Goal: Use online tool/utility: Utilize a website feature to perform a specific function

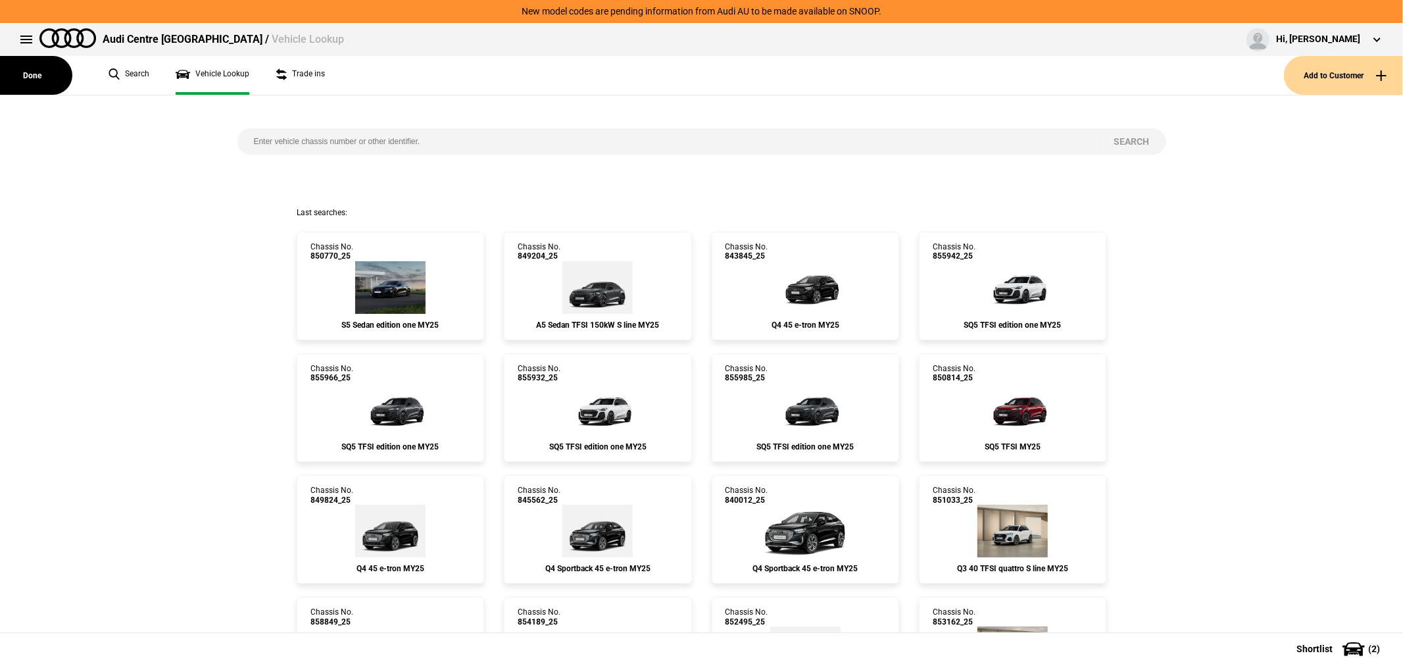
click at [363, 145] on input "search" at bounding box center [667, 141] width 860 height 26
click at [481, 140] on input "search" at bounding box center [667, 141] width 860 height 26
type input "849314"
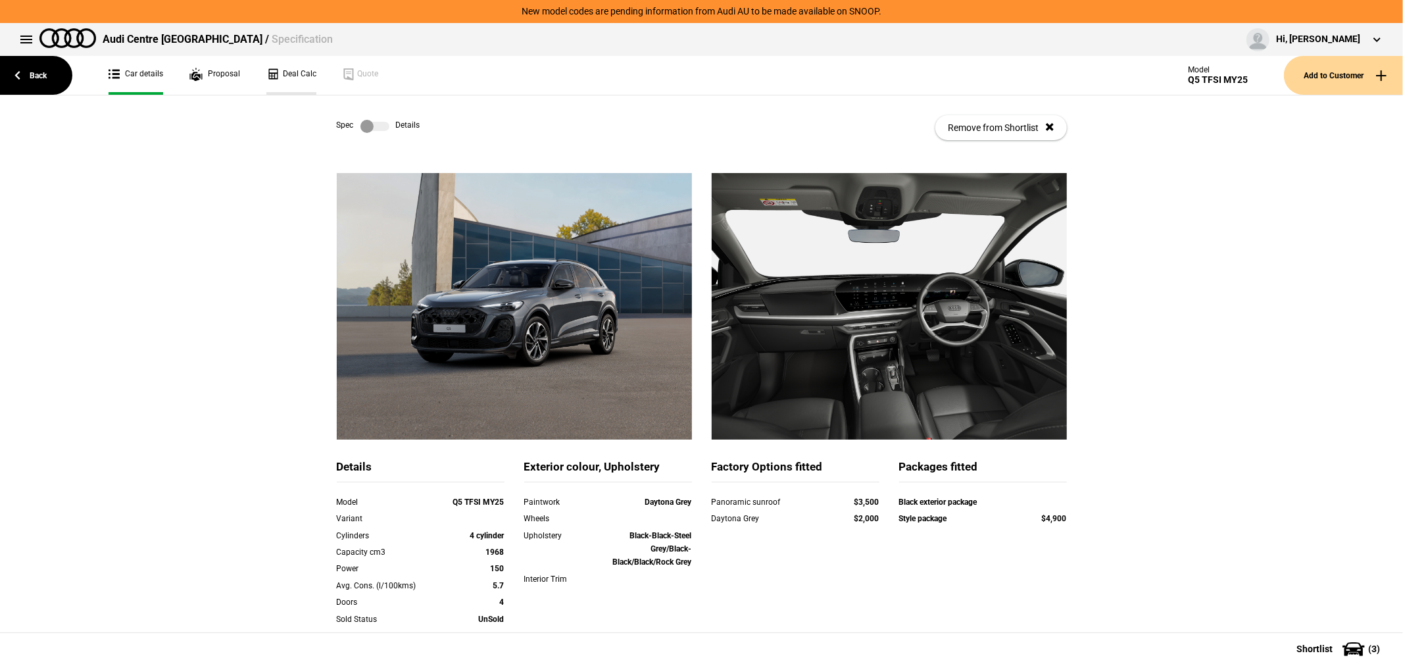
click at [299, 73] on link "Deal Calc" at bounding box center [291, 75] width 50 height 39
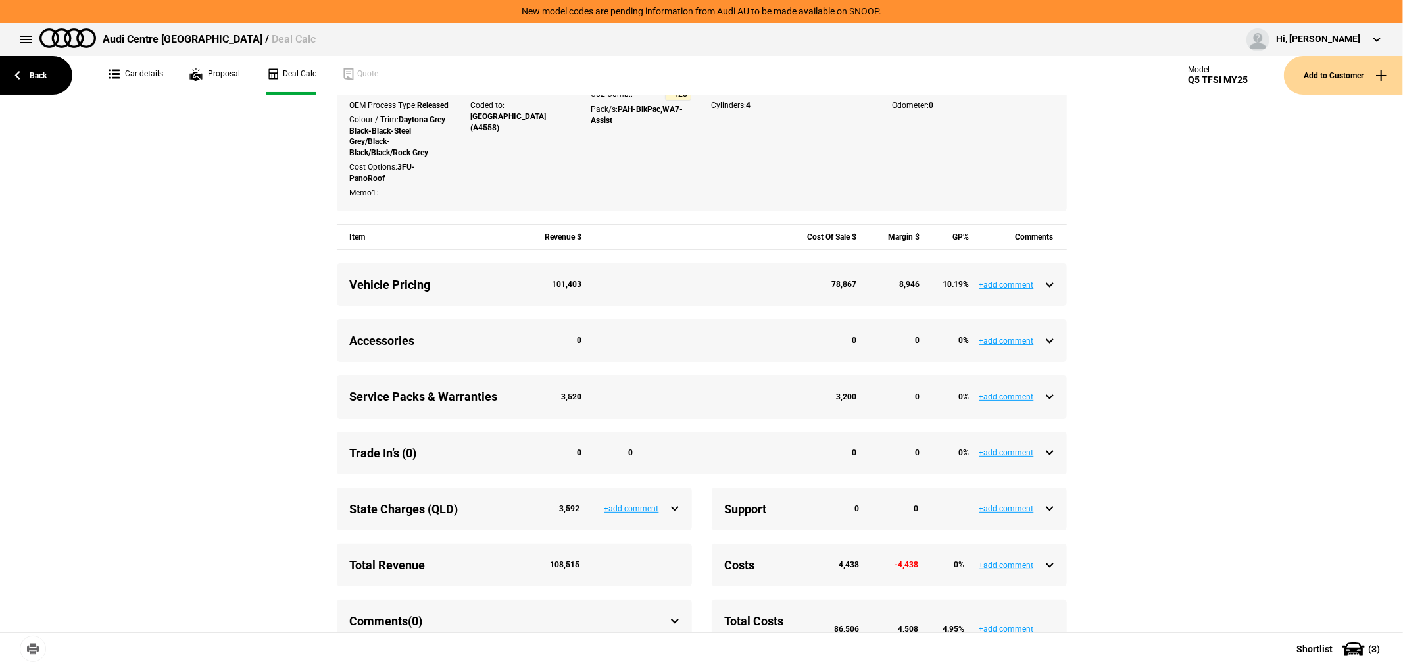
scroll to position [510, 0]
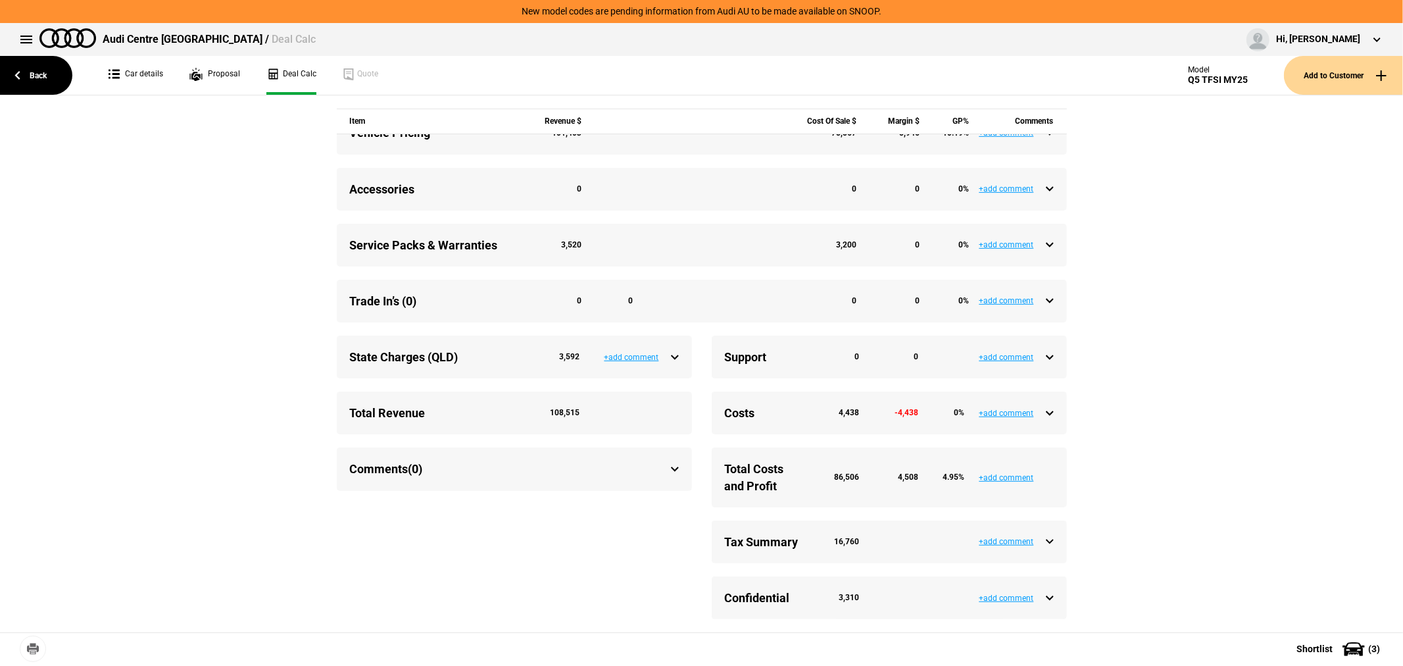
click at [1044, 251] on div "Service Packs & Warranties 3,520 3,200 0 0 %" at bounding box center [702, 245] width 704 height 16
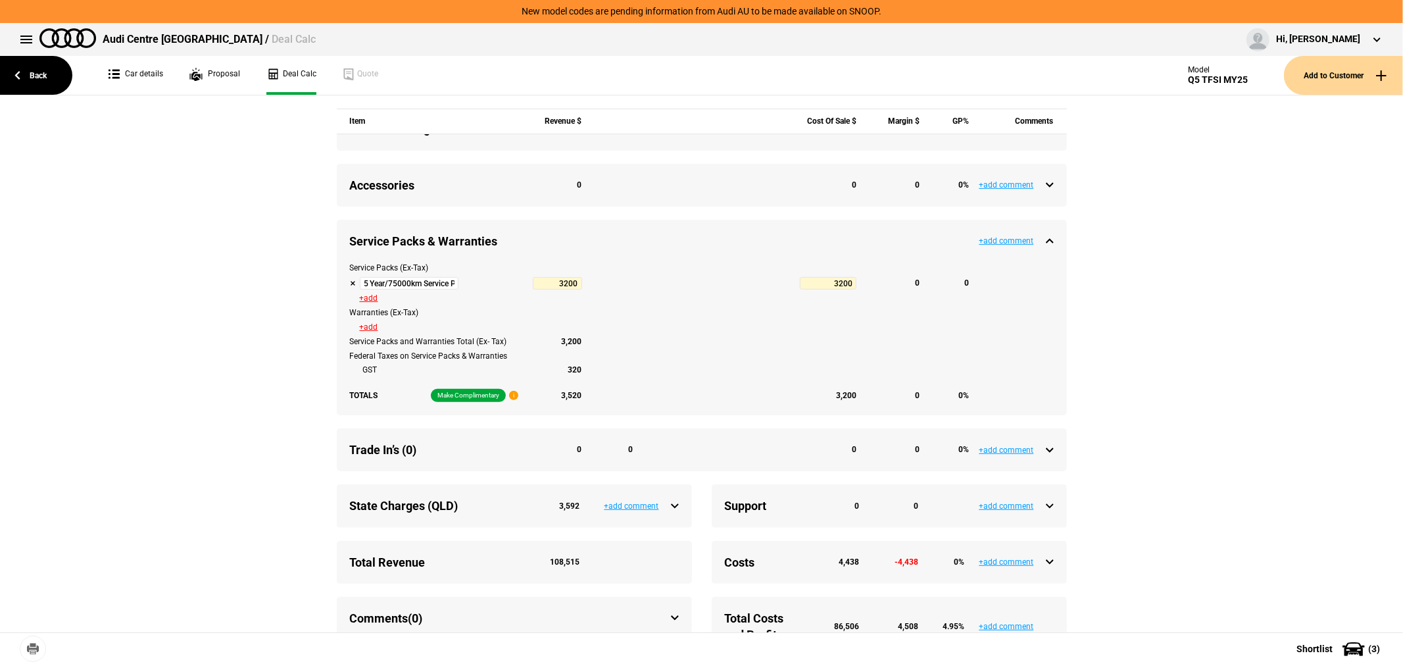
click at [350, 287] on button at bounding box center [353, 283] width 7 height 7
type input "7707.63"
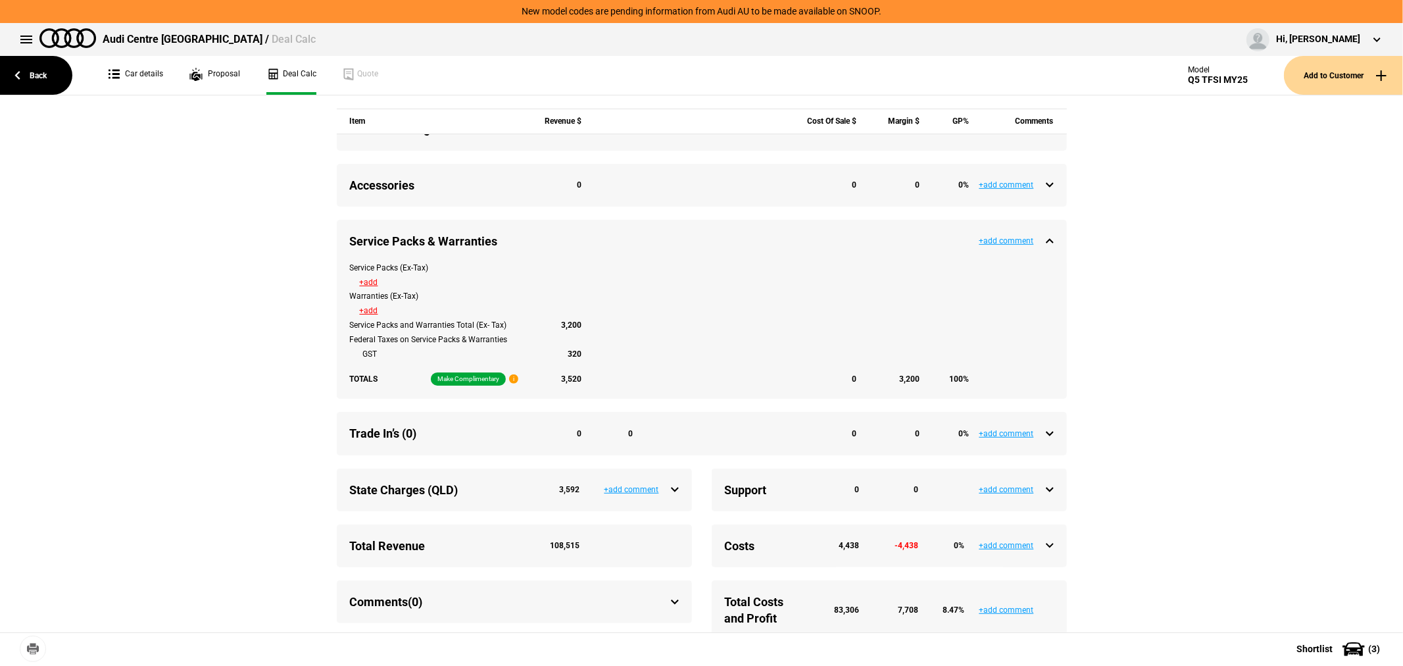
type input "104887.15"
type input "4507.63"
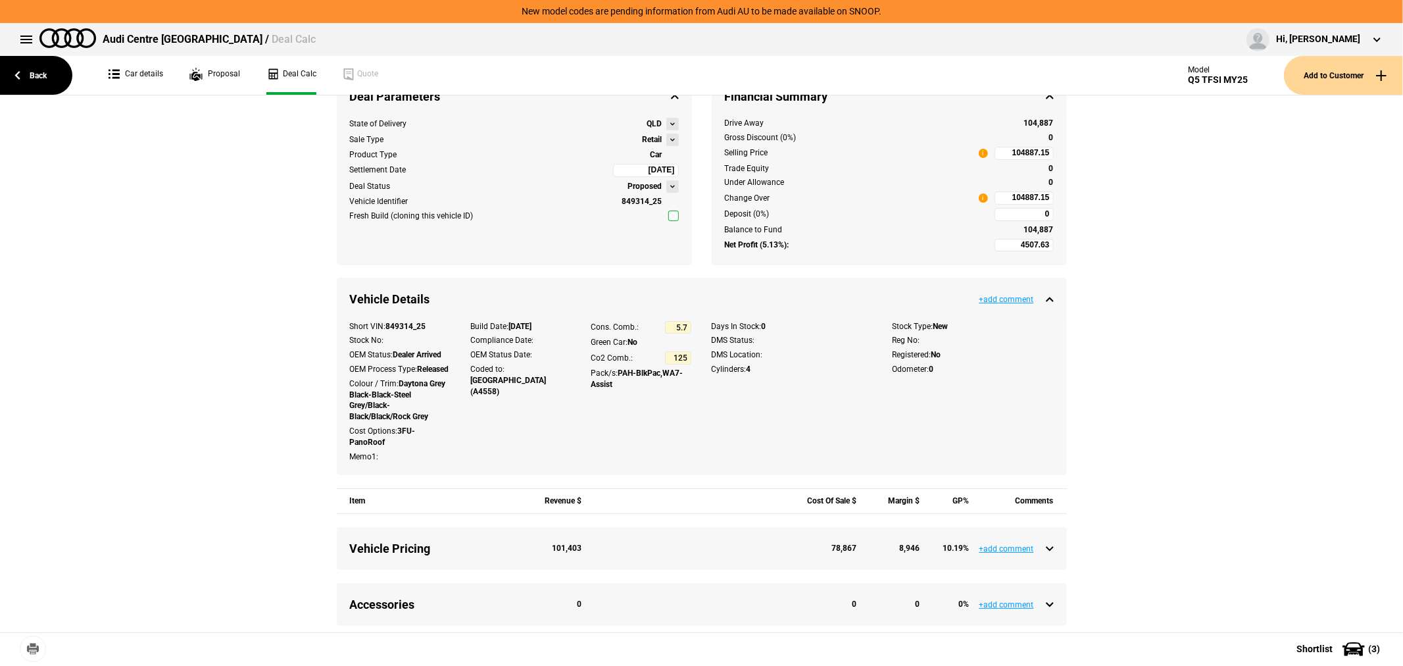
scroll to position [0, 0]
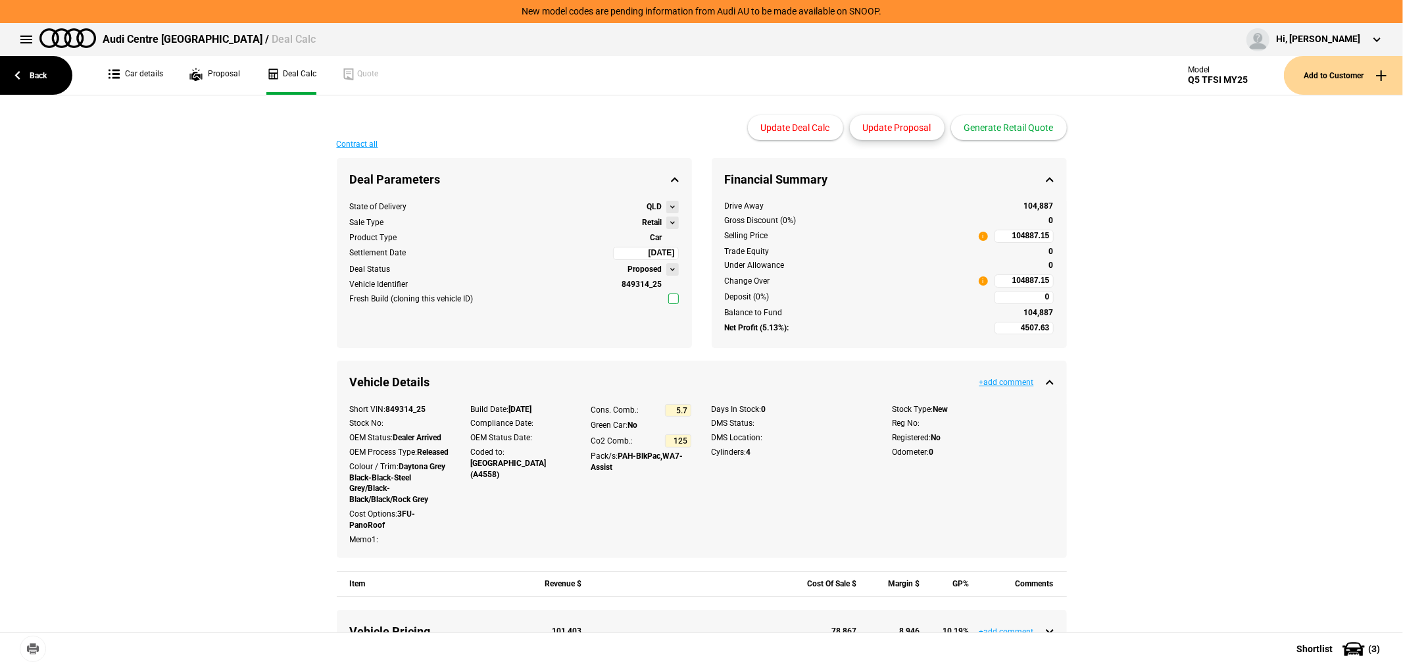
click at [892, 126] on button "Update Proposal" at bounding box center [897, 127] width 95 height 25
click at [995, 279] on input "104887.15" at bounding box center [1023, 280] width 59 height 13
type input "104887.15"
type input "390.75"
type input "99000"
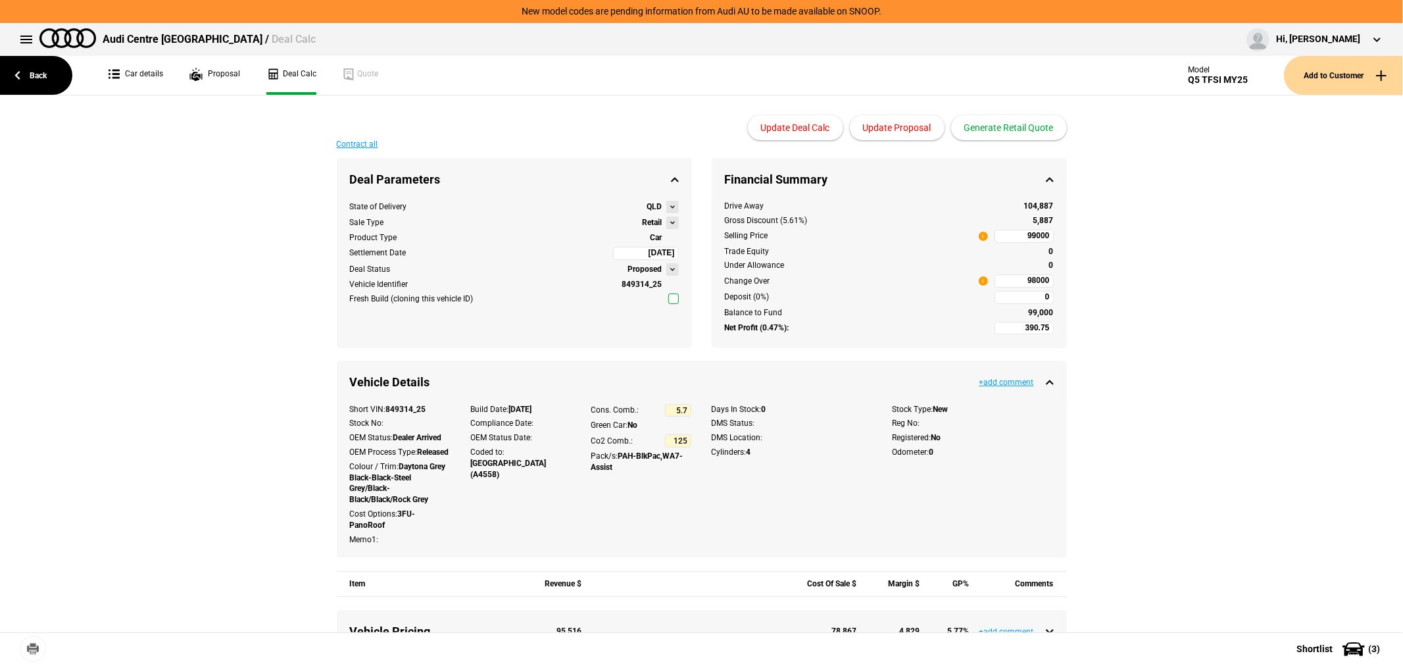
type input "99000"
type input "-308.56"
type input "98000"
type input "-2406.46"
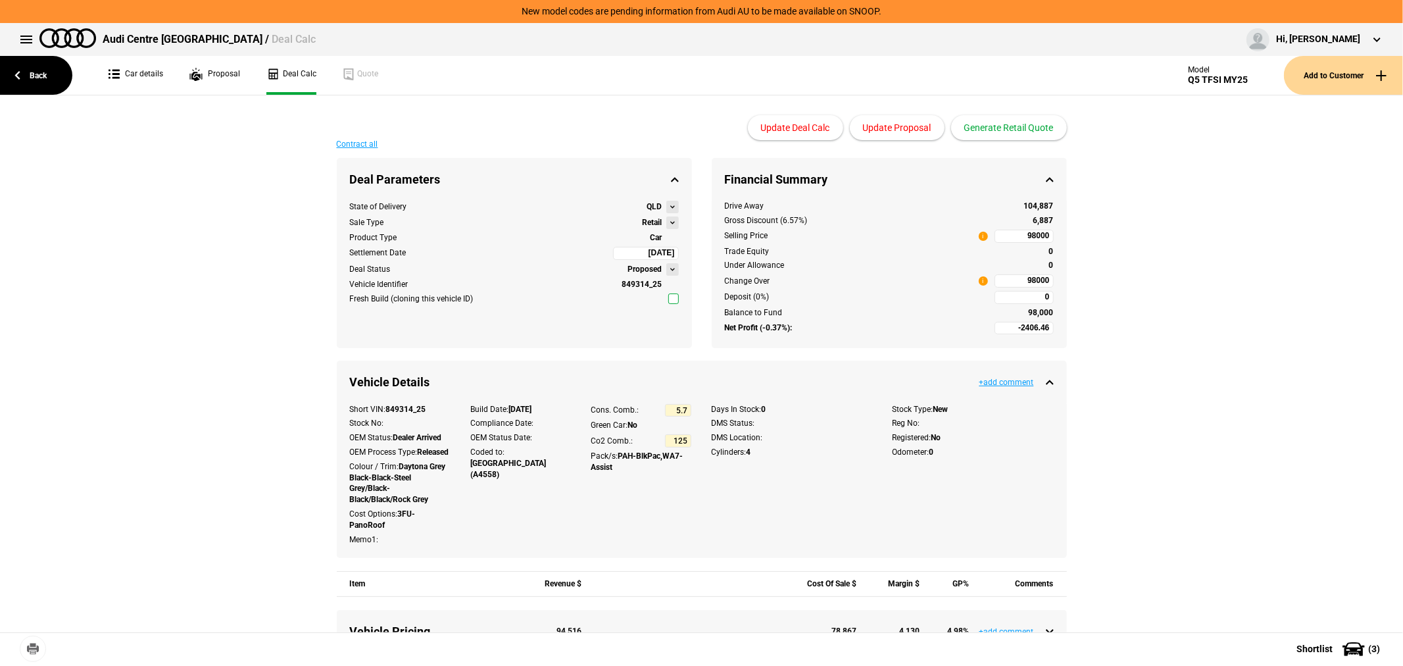
type input "95000"
click at [998, 280] on input "95000" at bounding box center [1023, 280] width 59 height 13
type input "95000"
type input "-2479.88"
type input "94895"
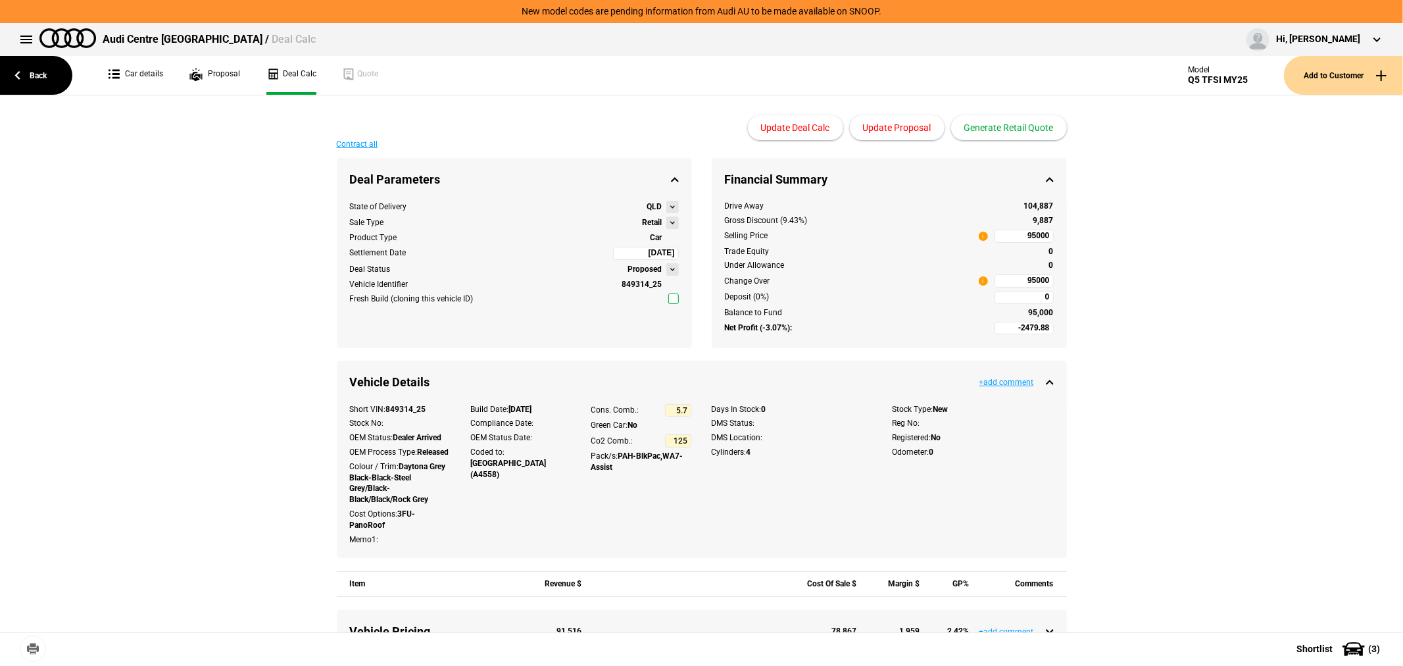
type input "94895"
click at [906, 122] on button "Update Proposal" at bounding box center [897, 127] width 95 height 25
click at [1003, 128] on button "Generate Retail Quote" at bounding box center [1009, 127] width 116 height 25
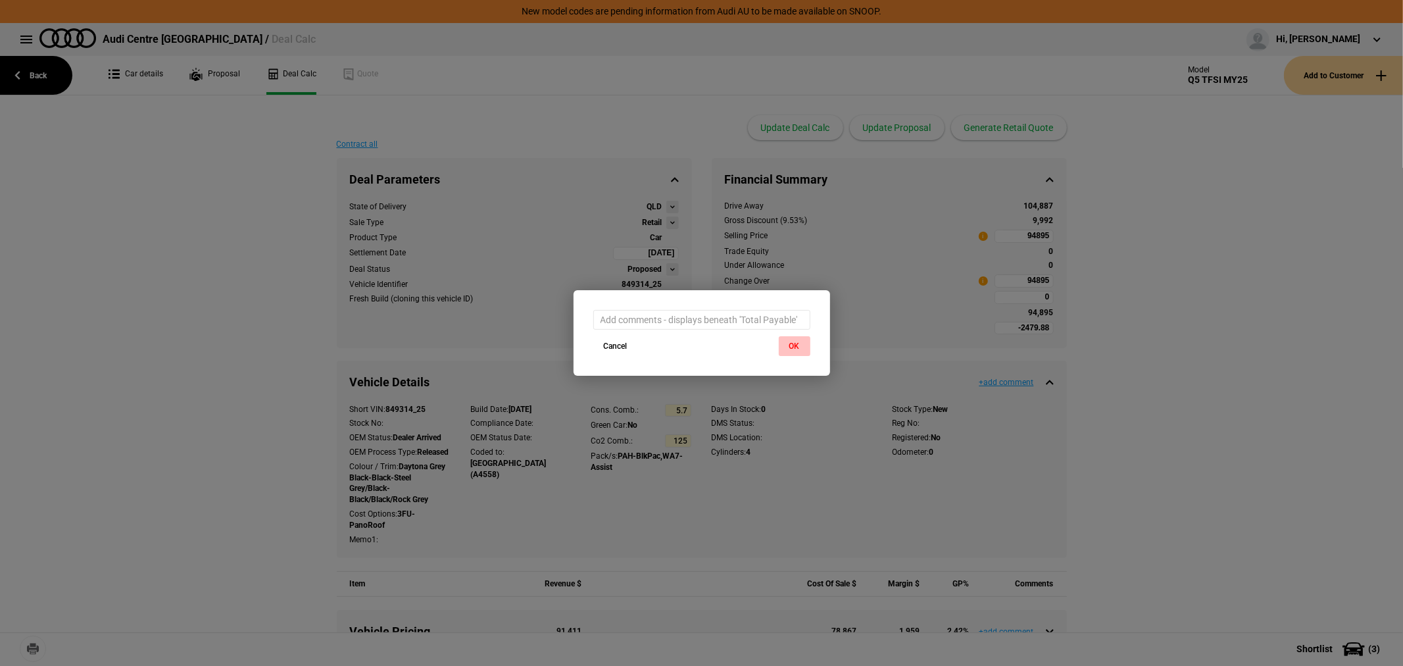
click at [793, 343] on button "OK" at bounding box center [795, 346] width 32 height 20
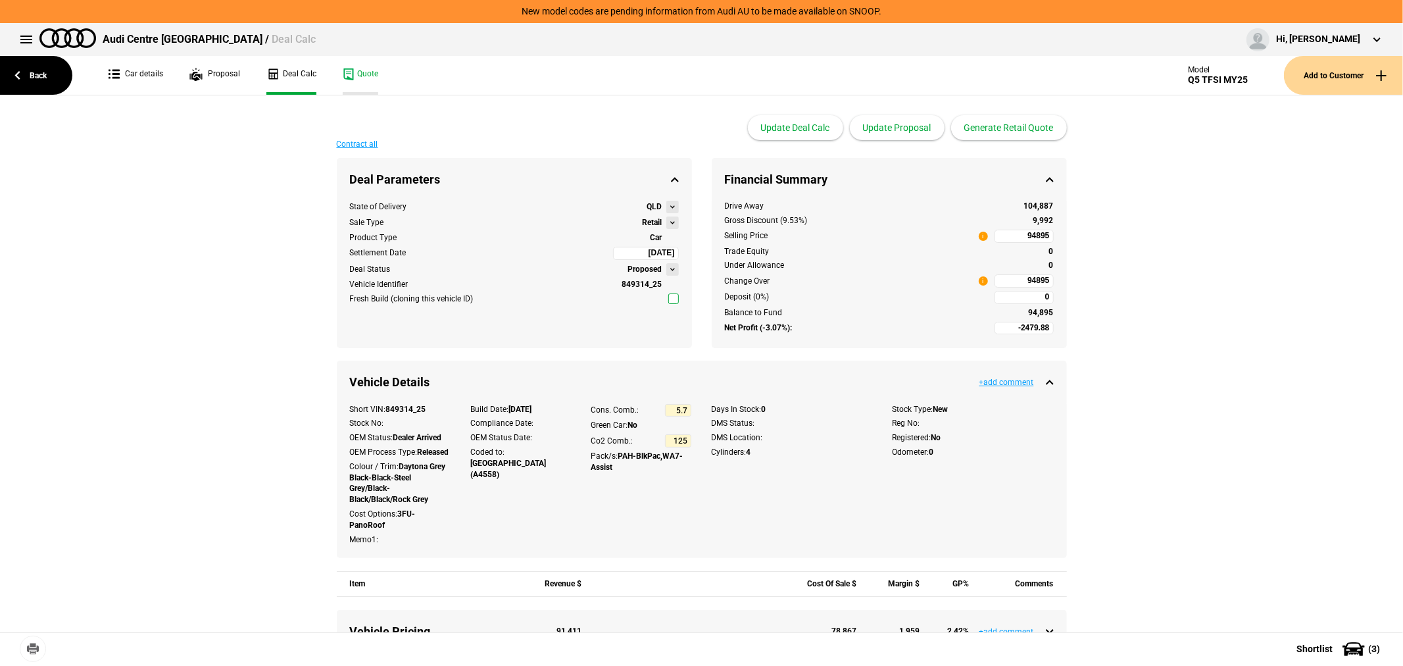
click at [358, 73] on link "Quote" at bounding box center [361, 75] width 36 height 39
